Goal: Information Seeking & Learning: Understand process/instructions

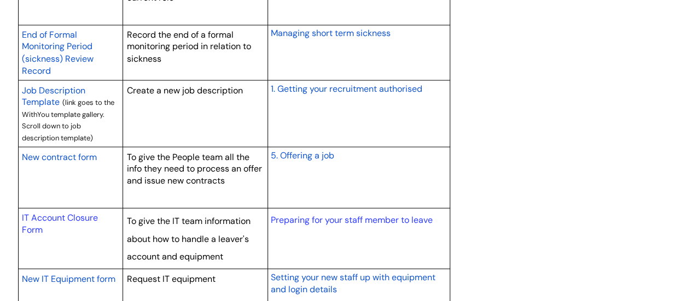
scroll to position [985, 0]
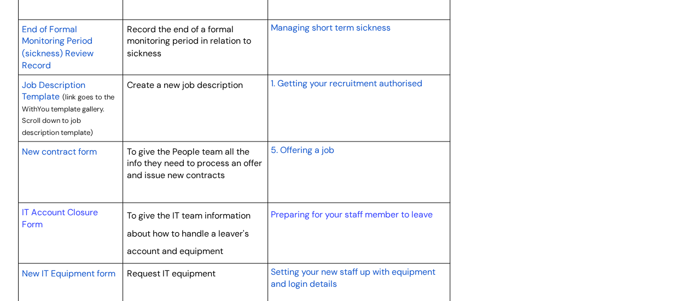
click at [334, 24] on span "Managing short term sickness" at bounding box center [330, 27] width 120 height 11
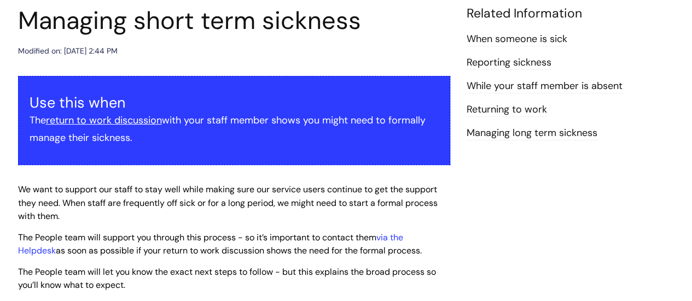
scroll to position [109, 0]
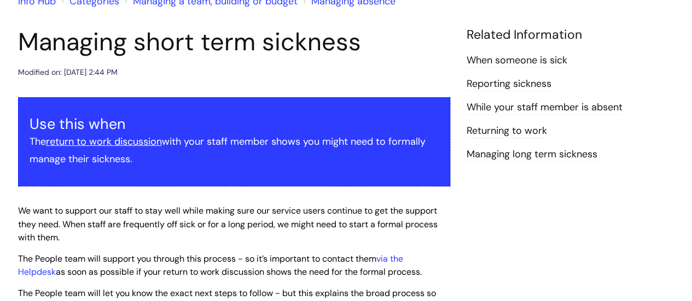
click at [505, 57] on link "When someone is sick" at bounding box center [517, 61] width 101 height 14
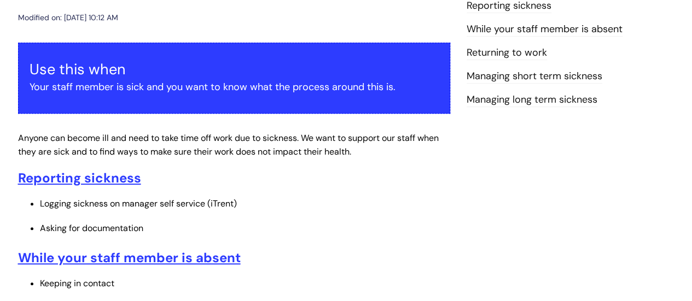
scroll to position [273, 0]
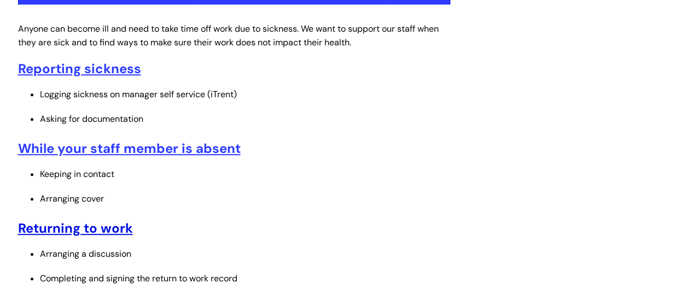
click at [80, 224] on u "Returning to work" at bounding box center [75, 228] width 115 height 17
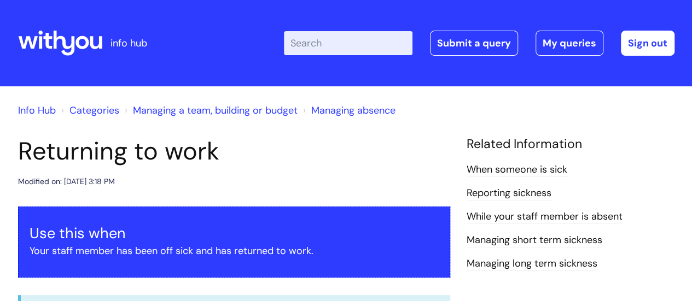
click at [507, 188] on link "Reporting sickness" at bounding box center [509, 194] width 85 height 14
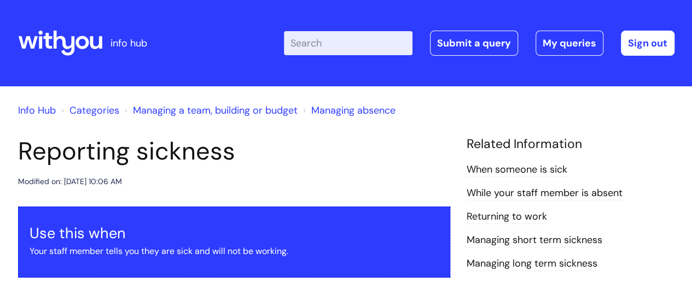
click at [488, 167] on link "When someone is sick" at bounding box center [517, 170] width 101 height 14
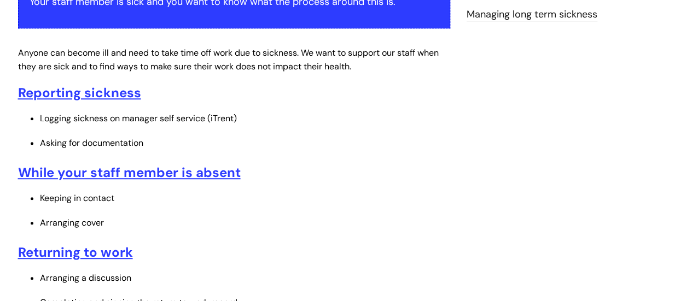
scroll to position [273, 0]
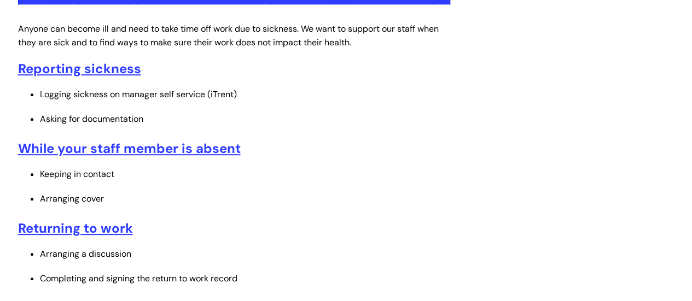
click at [97, 94] on span "Logging sickness on manager self service (iTrent)" at bounding box center [138, 94] width 197 height 11
click at [85, 67] on u "Reporting sickness" at bounding box center [79, 68] width 123 height 17
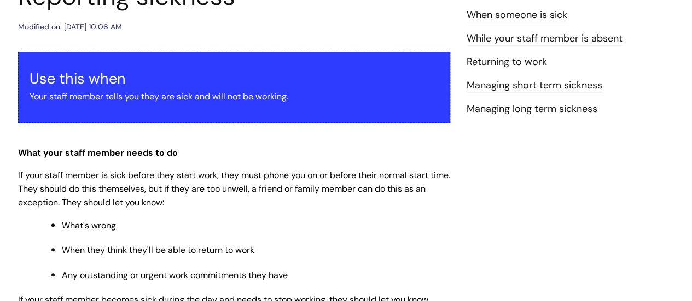
scroll to position [92, 0]
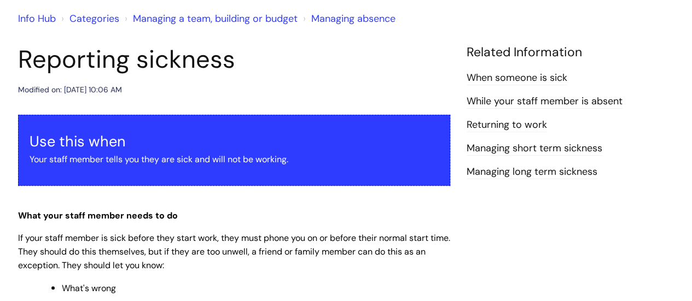
click at [504, 122] on link "Returning to work" at bounding box center [507, 125] width 80 height 14
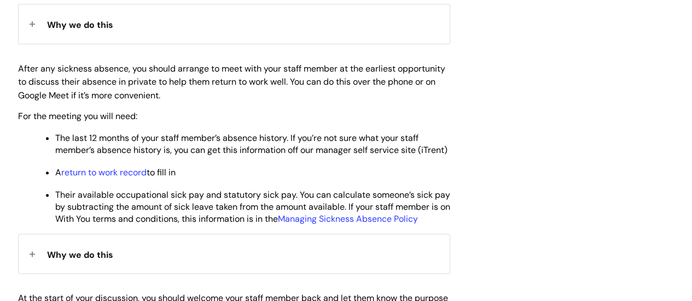
scroll to position [547, 0]
